Goal: Complete application form

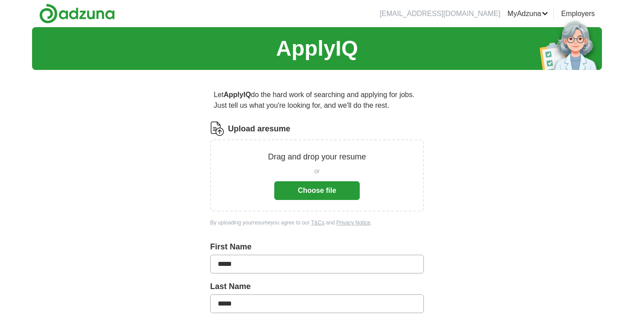
click at [310, 192] on button "Choose file" at bounding box center [316, 190] width 85 height 19
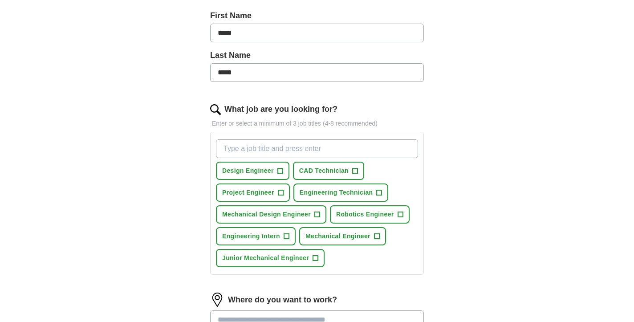
scroll to position [199, 0]
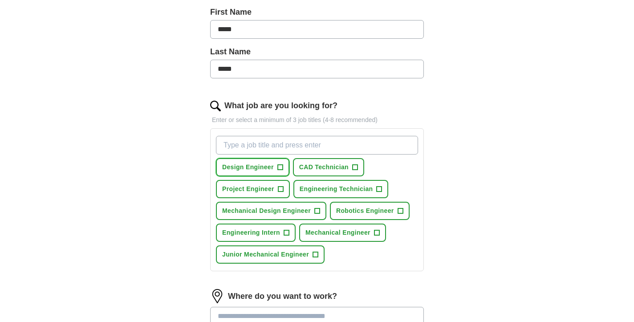
click at [279, 164] on span "+" at bounding box center [279, 167] width 5 height 7
click at [353, 168] on span "+" at bounding box center [354, 167] width 5 height 7
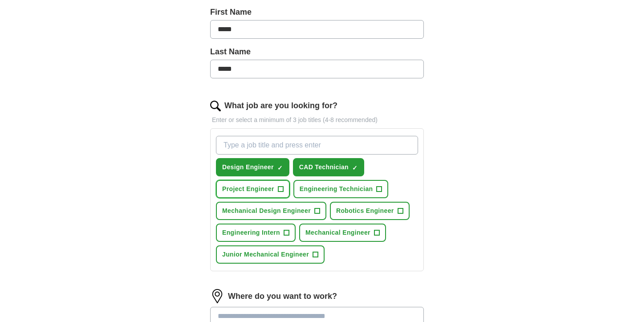
click at [278, 190] on span "+" at bounding box center [280, 189] width 5 height 7
click at [336, 183] on button "Engineering Technician +" at bounding box center [340, 189] width 95 height 18
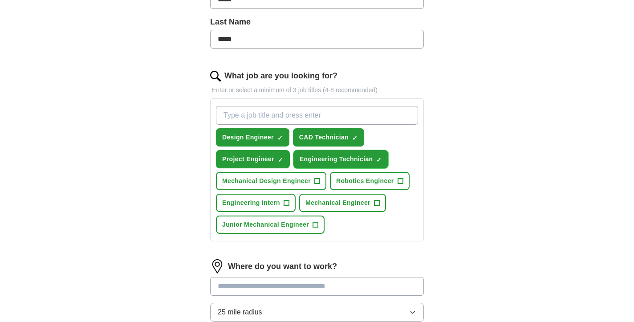
scroll to position [232, 0]
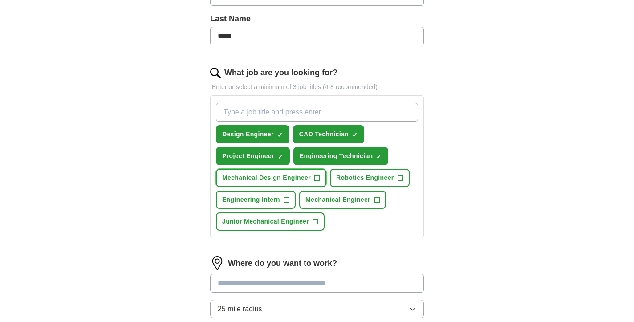
click at [315, 179] on span "+" at bounding box center [316, 177] width 5 height 7
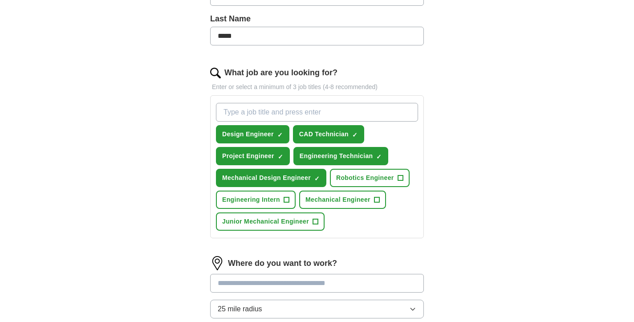
click at [359, 167] on div "Design Engineer ✓ × CAD Technician ✓ × Project Engineer ✓ × Engineering Technic…" at bounding box center [317, 166] width 206 height 135
click at [359, 181] on span "Robotics Engineer" at bounding box center [365, 177] width 58 height 9
click at [327, 198] on span "Mechanical Engineer" at bounding box center [337, 199] width 65 height 9
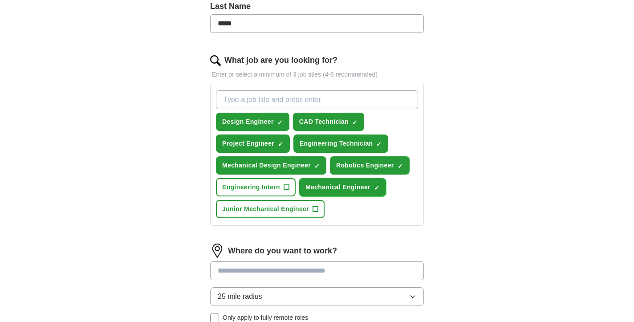
scroll to position [251, 0]
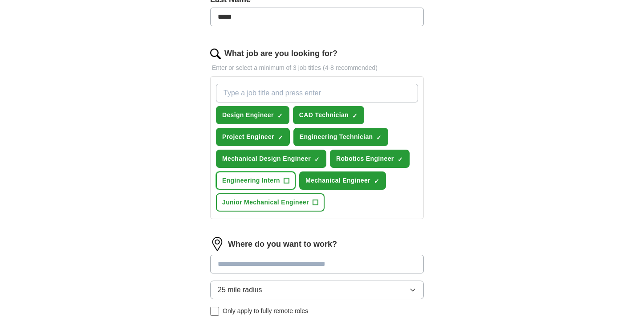
click at [279, 182] on span "Engineering Intern" at bounding box center [251, 180] width 58 height 9
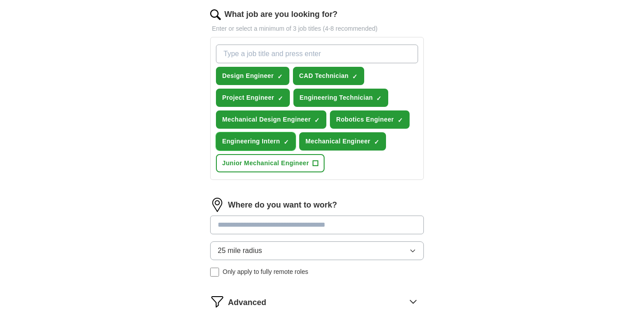
scroll to position [303, 0]
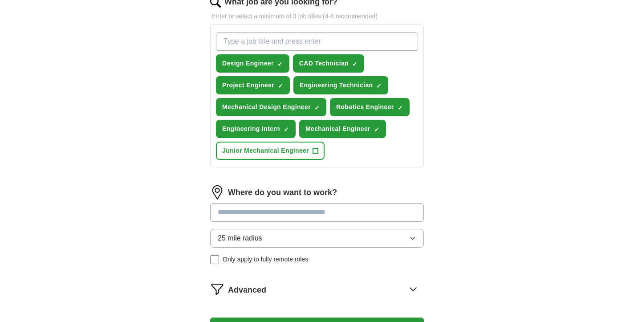
click at [295, 209] on input at bounding box center [317, 212] width 214 height 19
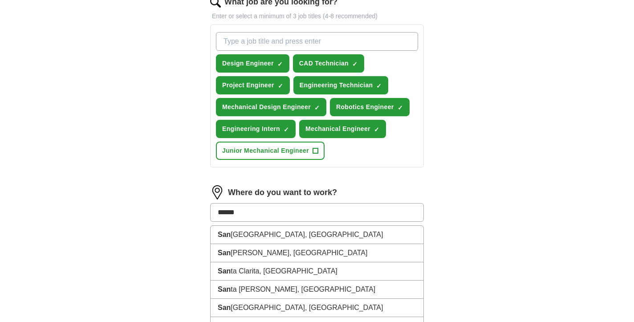
type input "*******"
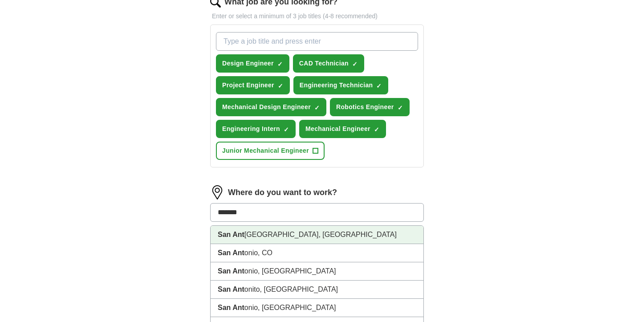
click at [300, 237] on li "[GEOGRAPHIC_DATA], [GEOGRAPHIC_DATA]" at bounding box center [316, 235] width 213 height 18
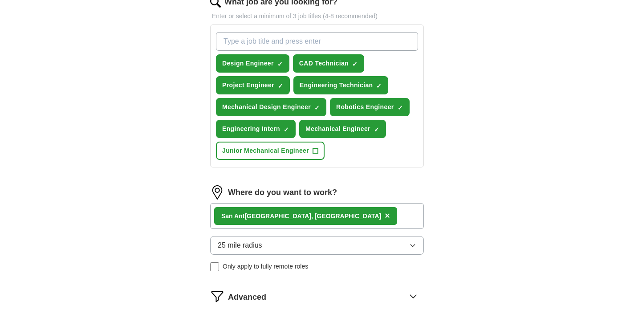
click at [300, 241] on button "25 mile radius" at bounding box center [317, 245] width 214 height 19
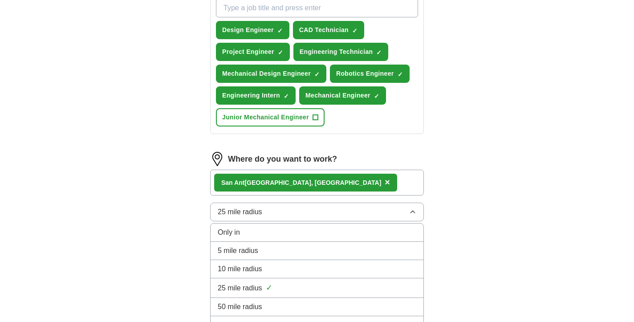
click at [284, 303] on div "50 mile radius" at bounding box center [317, 306] width 198 height 11
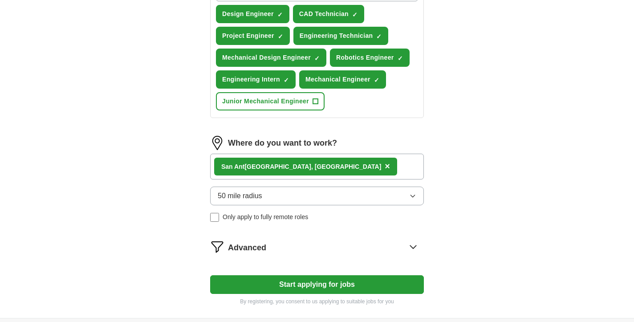
scroll to position [355, 0]
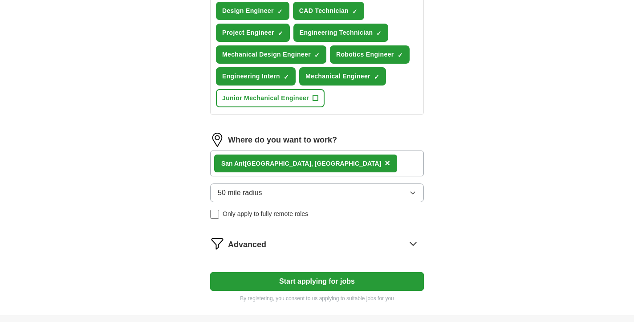
click at [271, 255] on form "Select a resume Isiah_Ramos_ResumeF.pdf [DATE] 15:37 Upload a different resume …" at bounding box center [317, 34] width 214 height 536
click at [271, 249] on div "Advanced" at bounding box center [326, 243] width 196 height 14
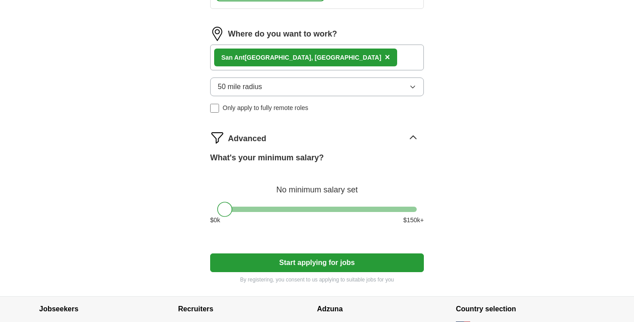
scroll to position [525, 0]
